Goal: Navigation & Orientation: Find specific page/section

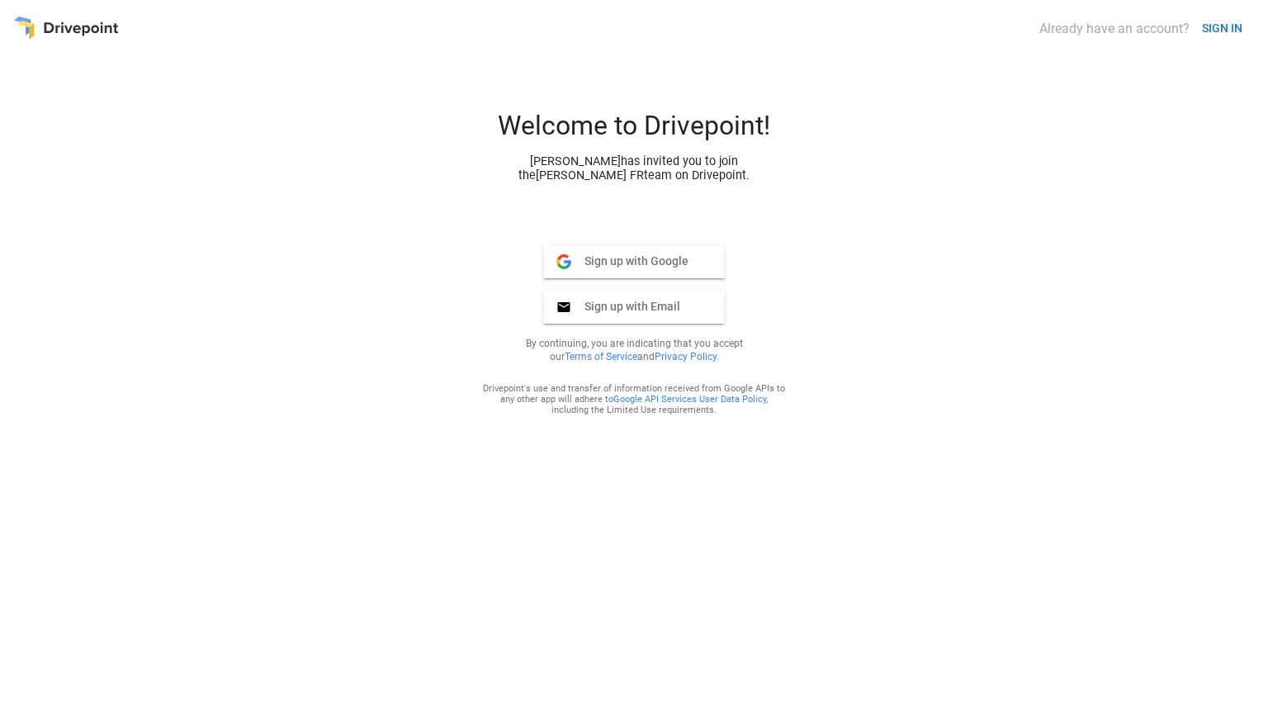
click at [681, 260] on span "Sign up with Google" at bounding box center [629, 260] width 117 height 15
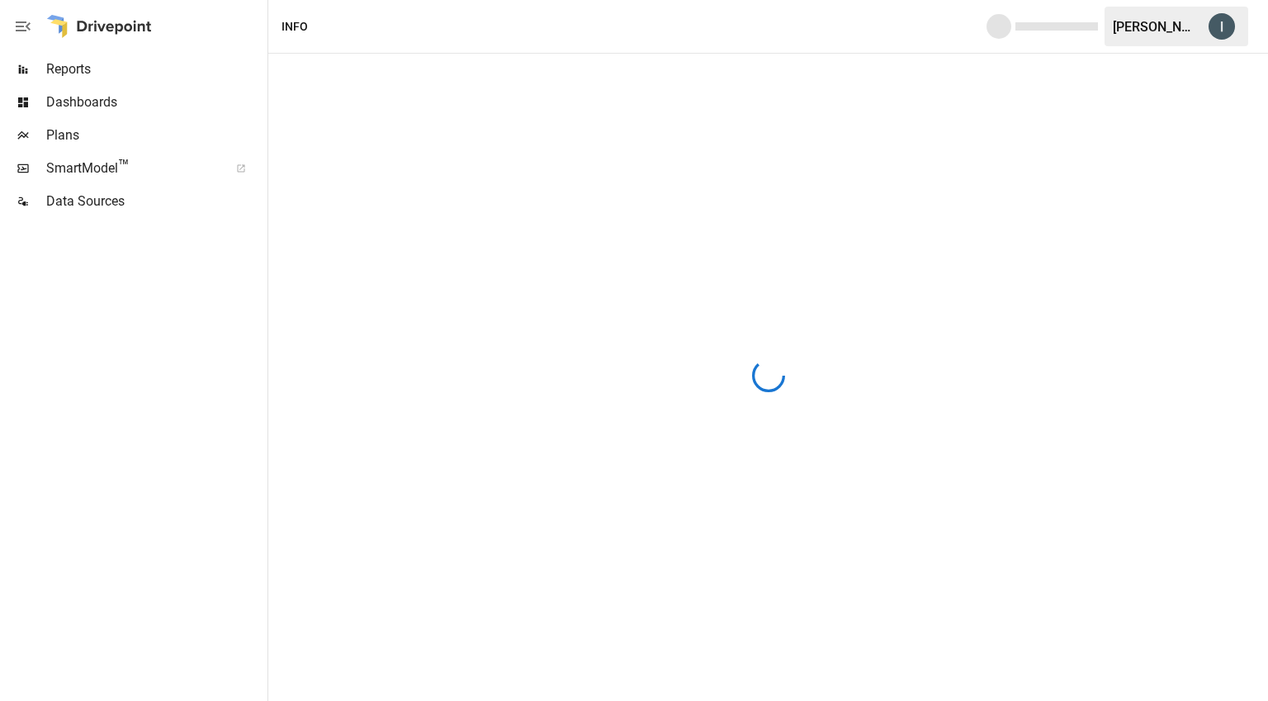
click at [168, 76] on span "Reports" at bounding box center [155, 69] width 218 height 20
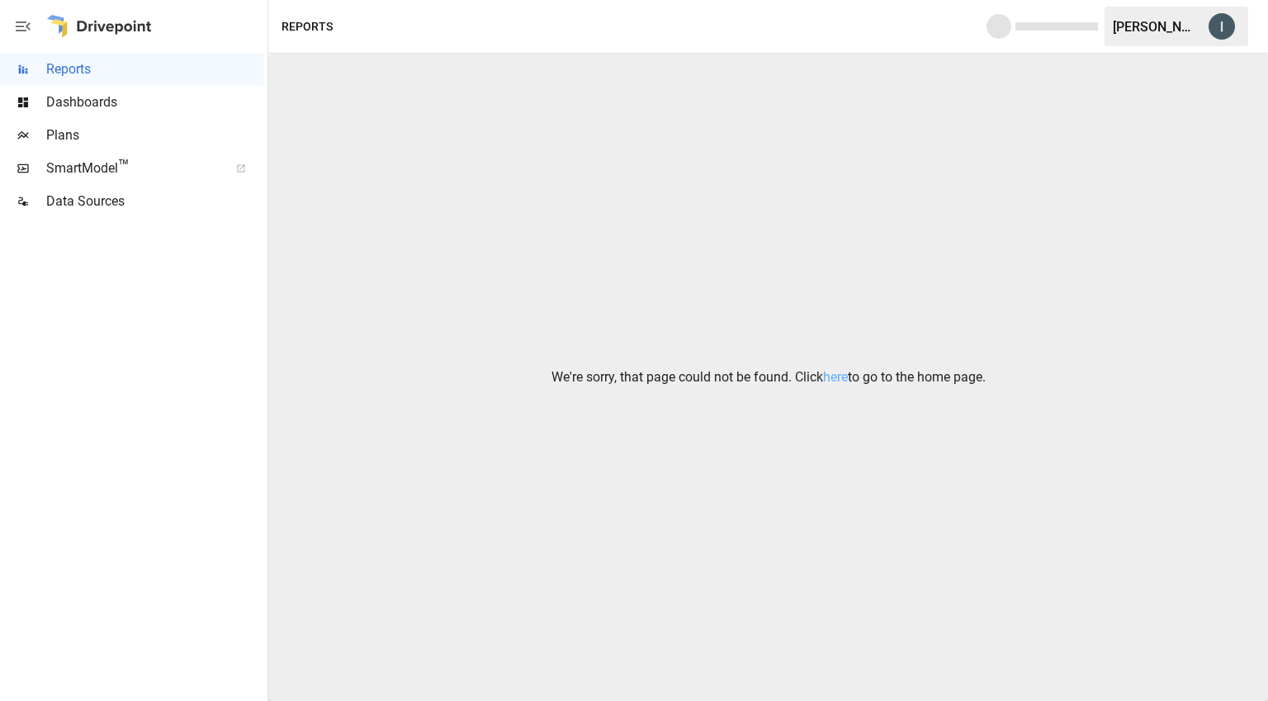
click at [168, 106] on span "Dashboards" at bounding box center [155, 102] width 218 height 20
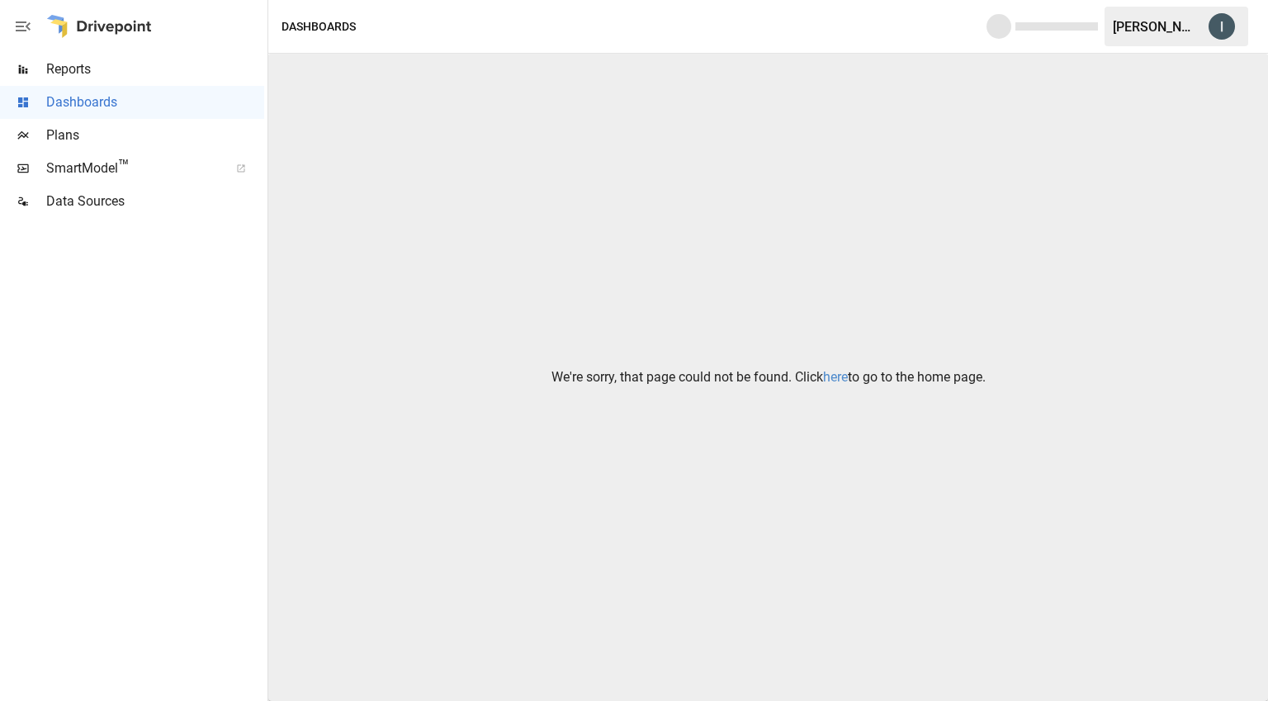
click at [827, 376] on link "here" at bounding box center [835, 377] width 25 height 16
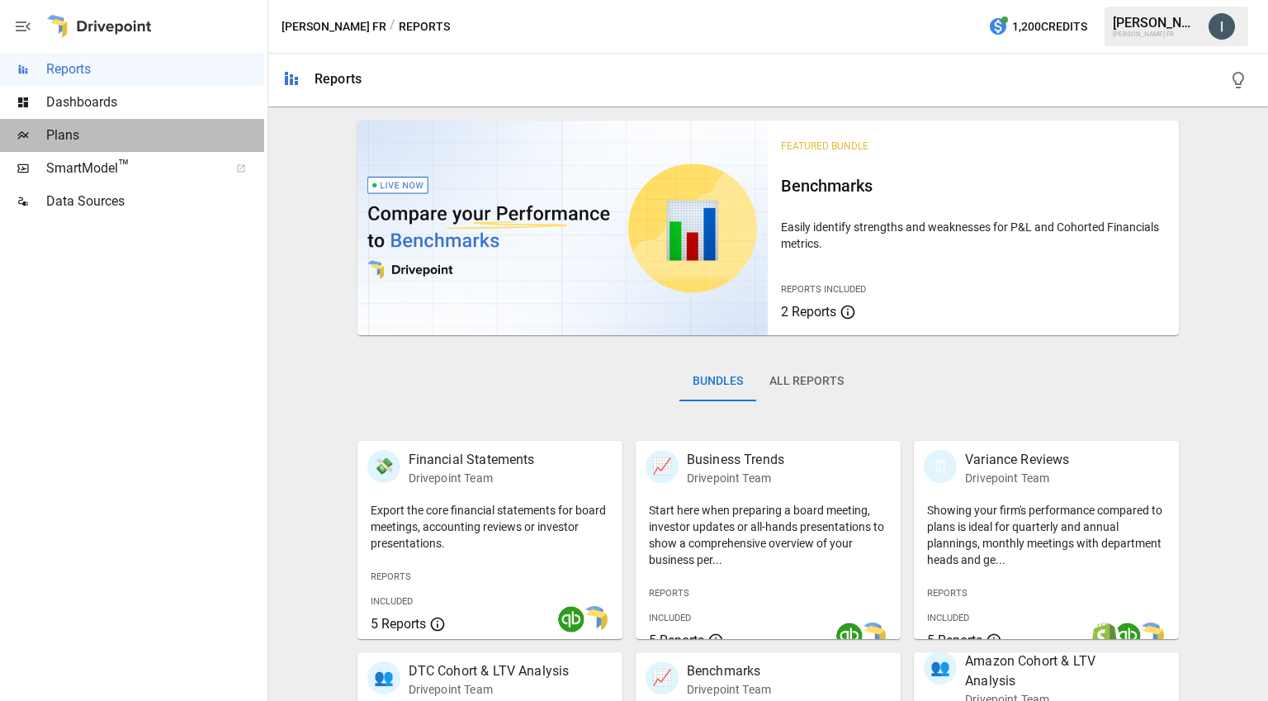
click at [119, 144] on span "Plans" at bounding box center [155, 135] width 218 height 20
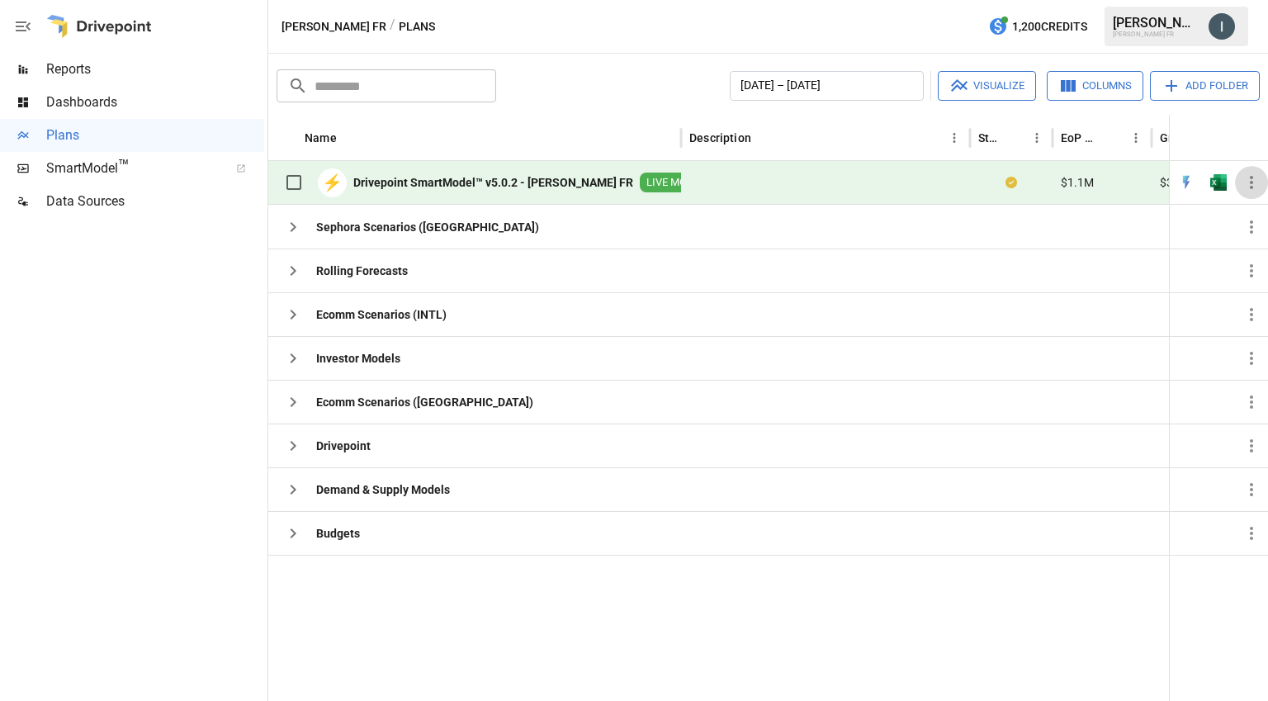
click at [1256, 182] on icon "button" at bounding box center [1252, 183] width 20 height 20
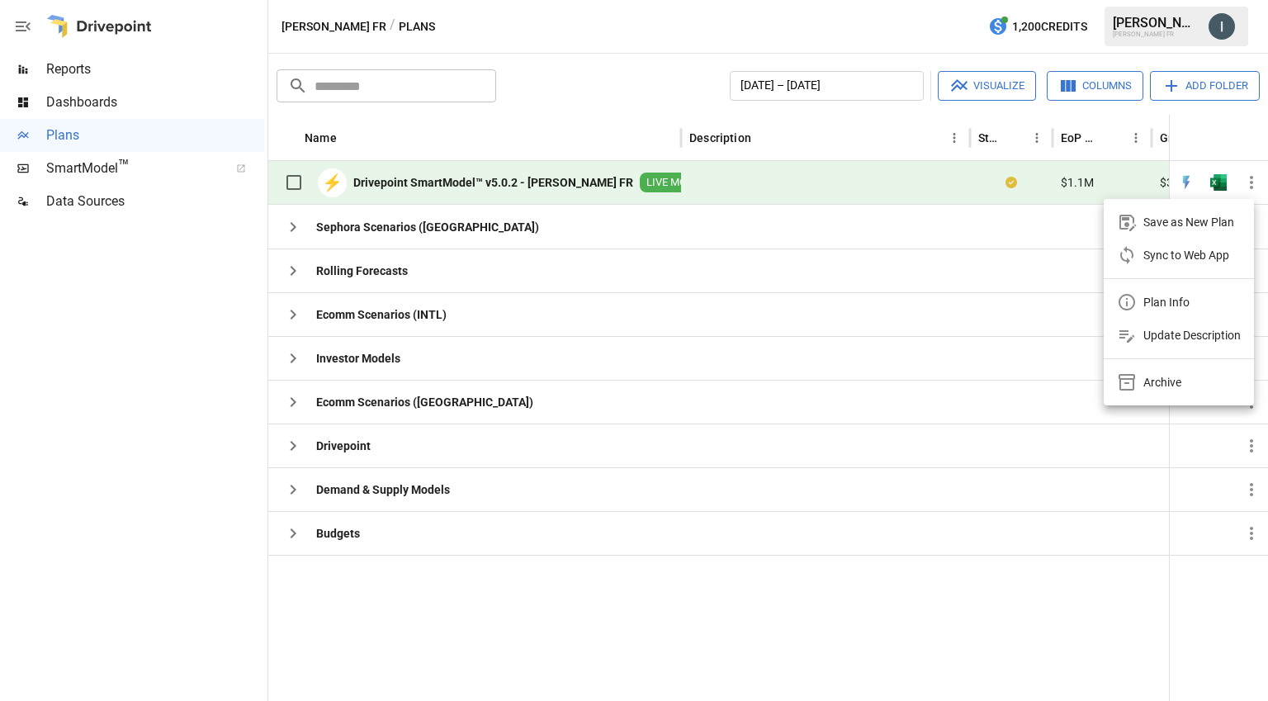
click at [106, 99] on div at bounding box center [634, 350] width 1268 height 701
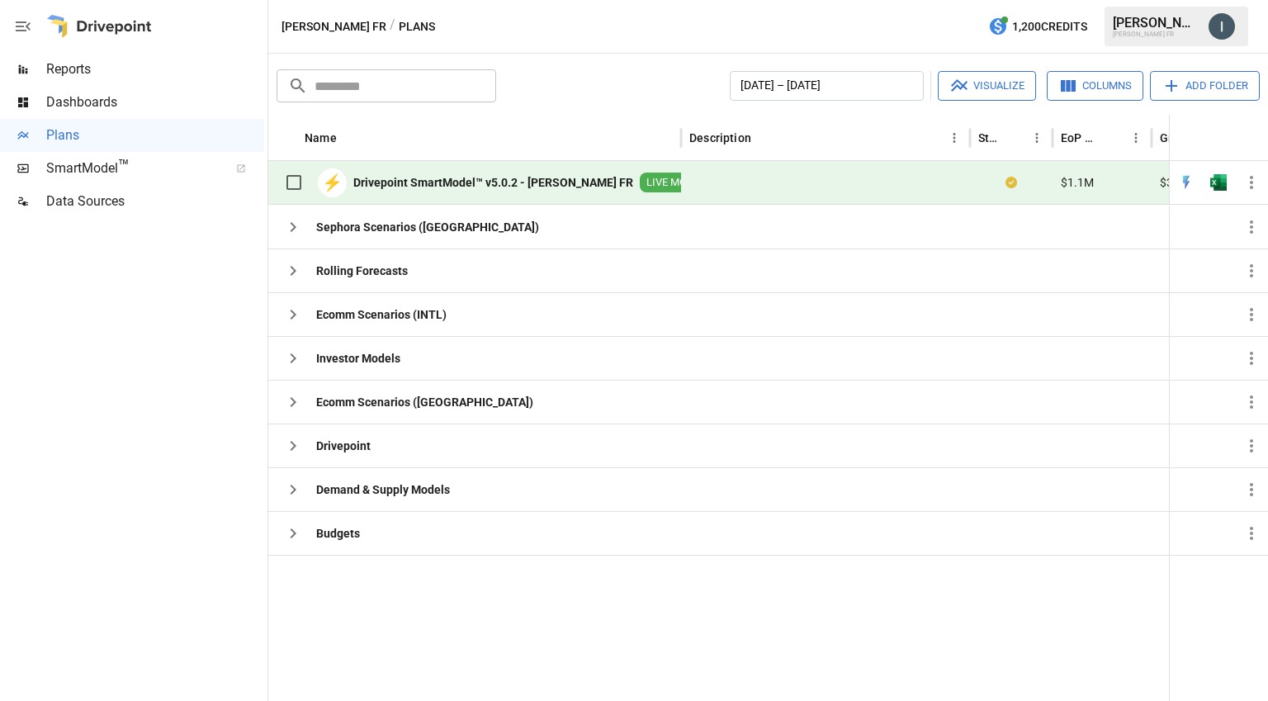
click at [99, 100] on span "Dashboards" at bounding box center [155, 102] width 218 height 20
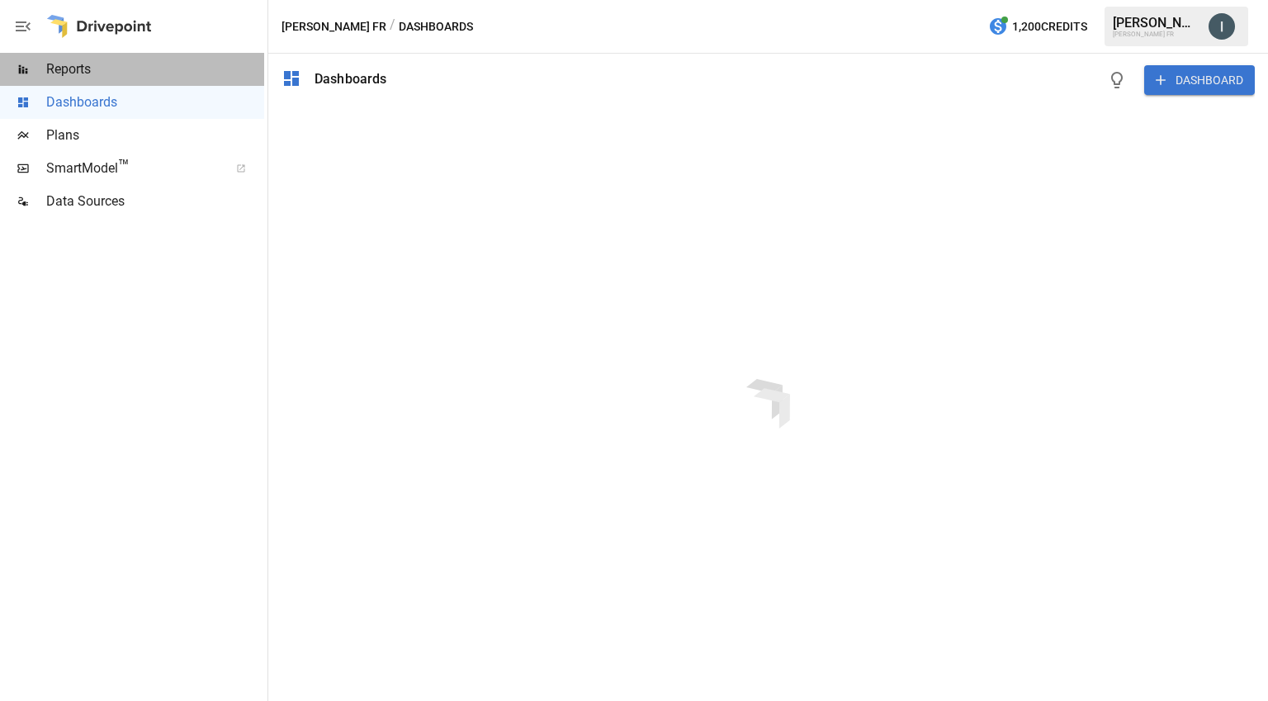
click at [114, 62] on span "Reports" at bounding box center [155, 69] width 218 height 20
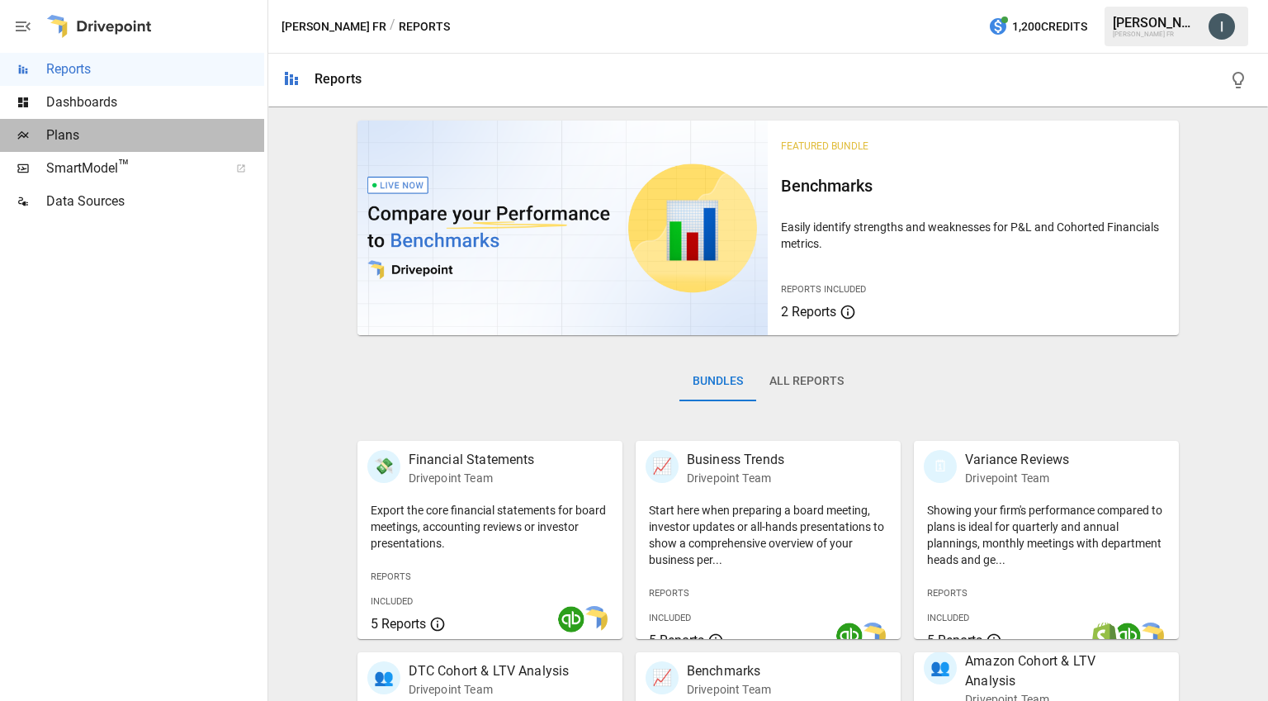
click at [159, 145] on div "Plans" at bounding box center [132, 135] width 264 height 33
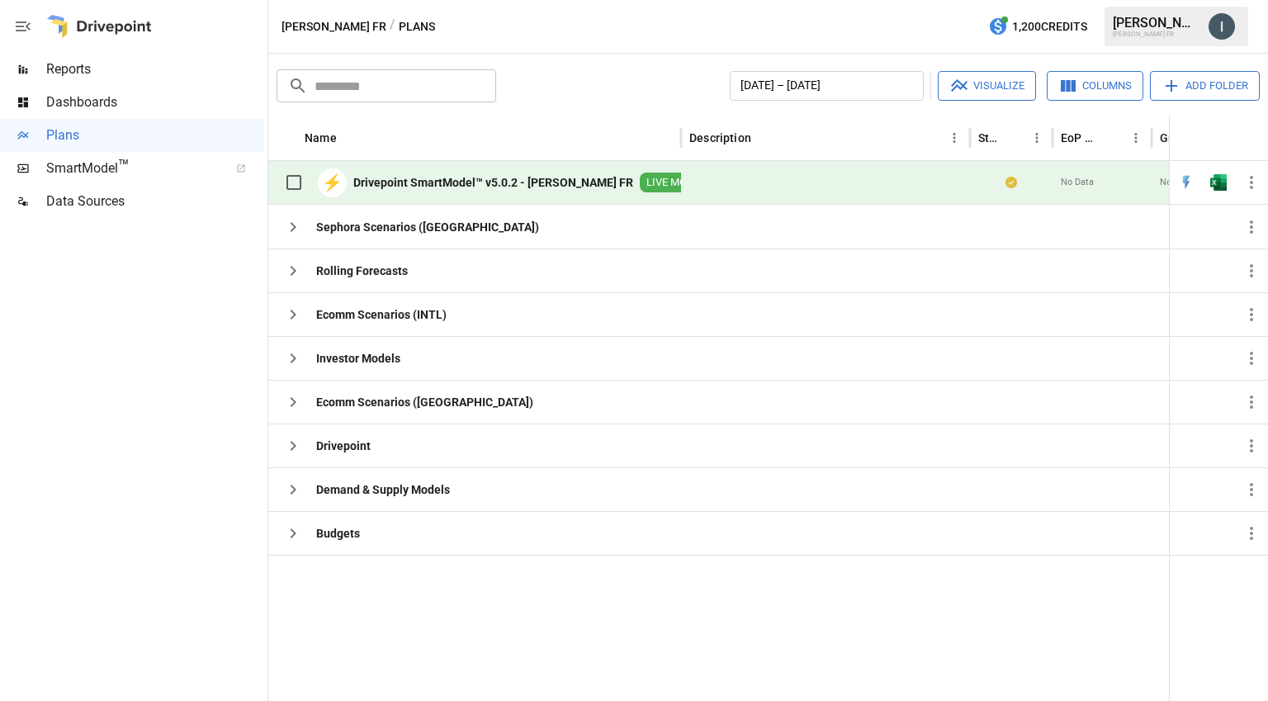
click at [1252, 182] on icon "button" at bounding box center [1251, 182] width 3 height 13
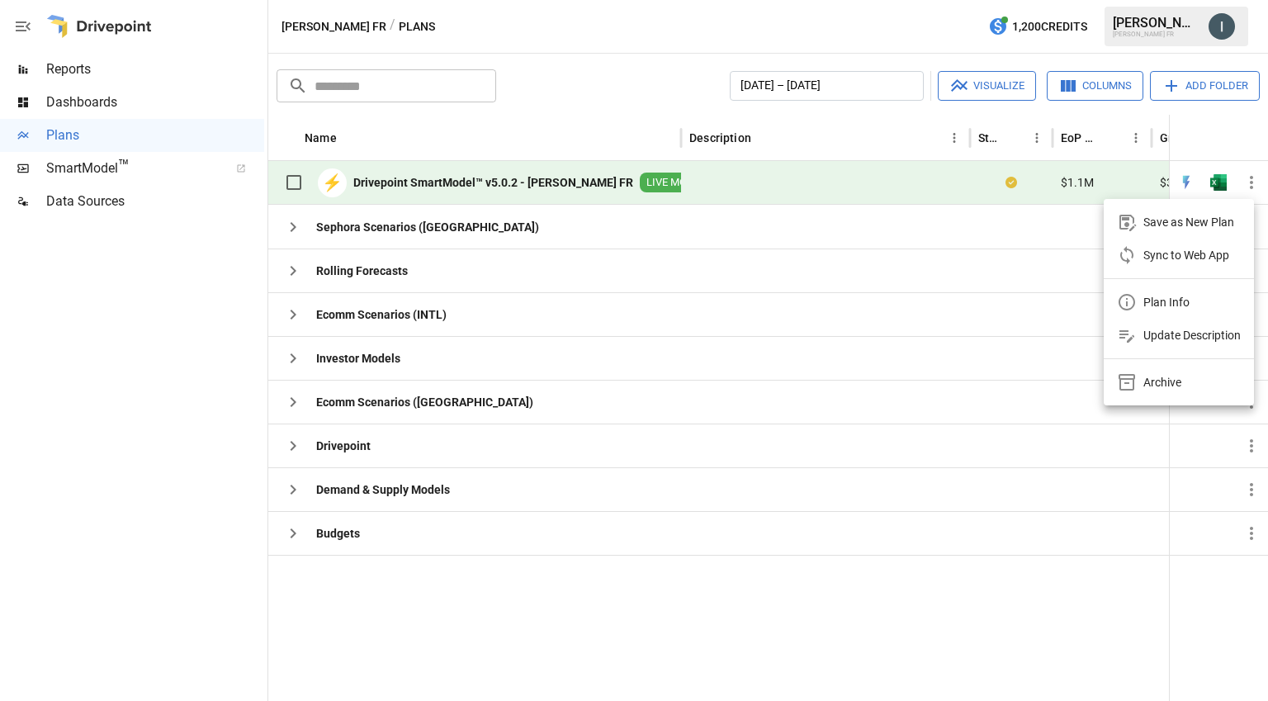
click at [706, 184] on div at bounding box center [634, 350] width 1268 height 701
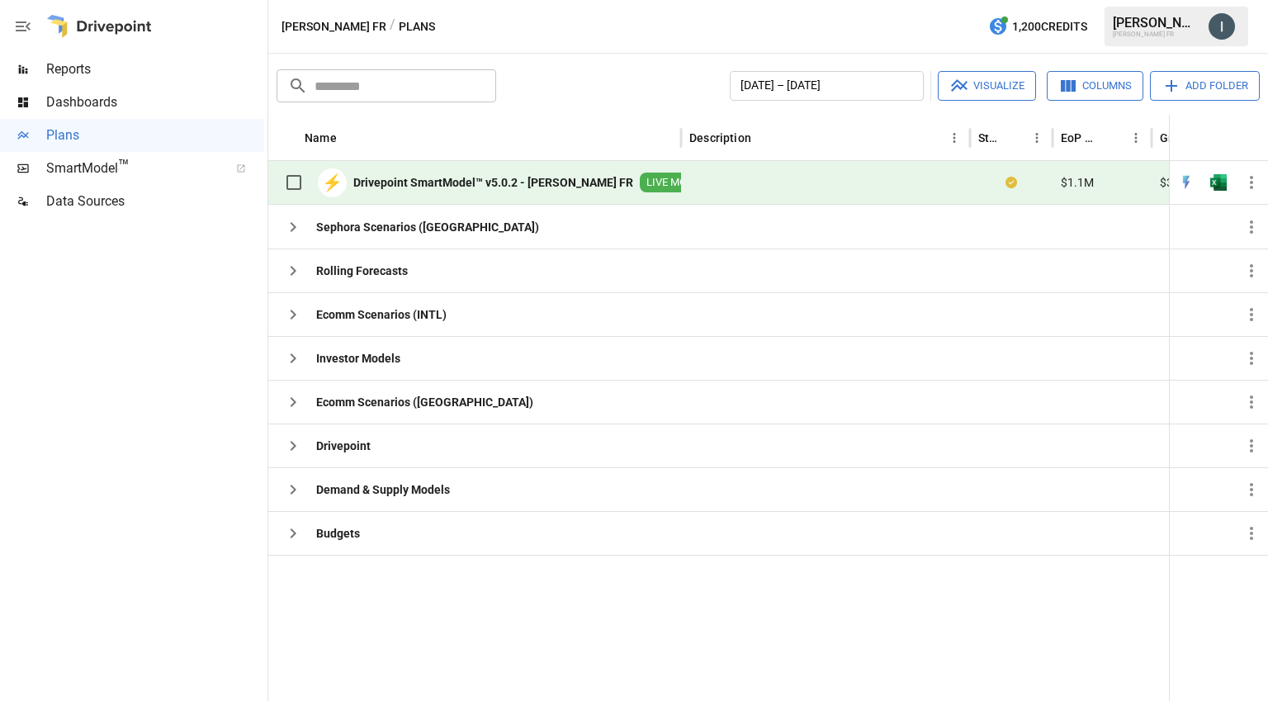
scroll to position [0, 15]
